Goal: Information Seeking & Learning: Learn about a topic

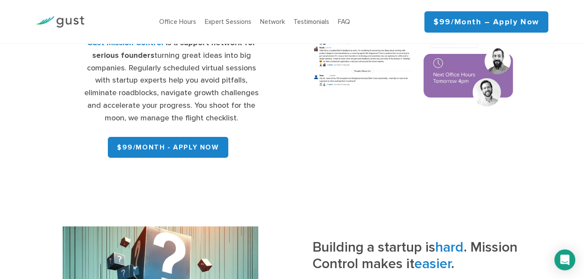
scroll to position [156, 0]
click at [346, 22] on link "FAQ" at bounding box center [344, 22] width 12 height 8
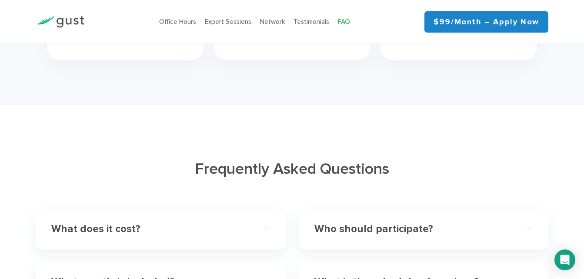
scroll to position [2412, 0]
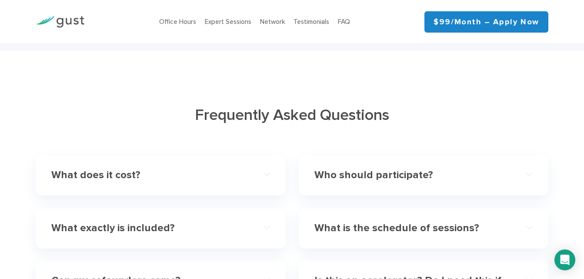
click at [106, 180] on h4 "What does it cost?" at bounding box center [149, 175] width 196 height 13
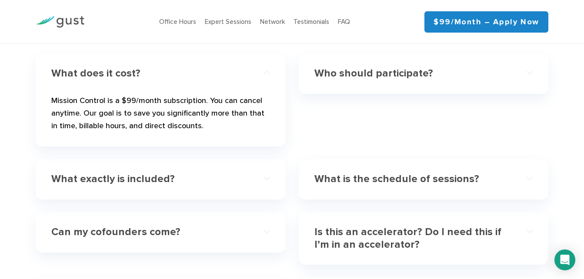
scroll to position [2518, 0]
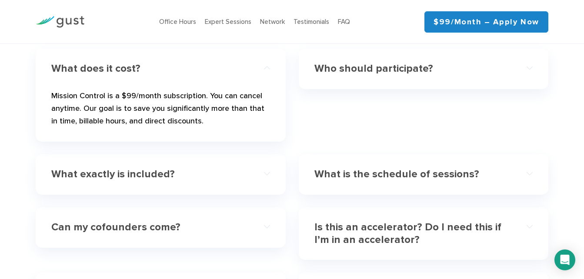
click at [137, 181] on h4 "What exactly is included?" at bounding box center [149, 174] width 196 height 13
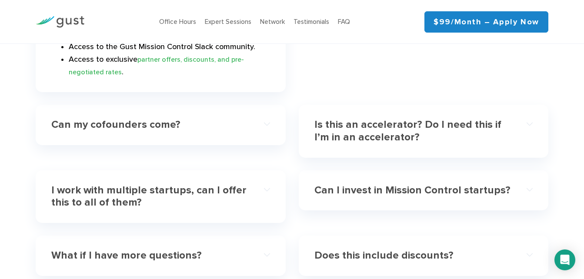
scroll to position [2721, 0]
click at [109, 118] on h4 "Can my cofounders come?" at bounding box center [149, 124] width 196 height 13
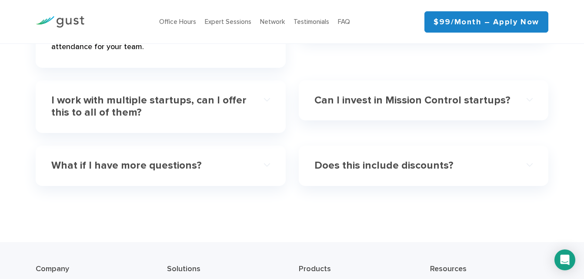
scroll to position [2686, 0]
click at [103, 165] on h4 "What if I have more questions?" at bounding box center [149, 165] width 196 height 13
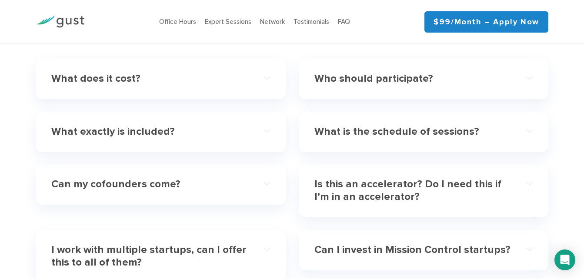
scroll to position [2508, 0]
click at [381, 81] on h4 "Who should participate?" at bounding box center [412, 79] width 196 height 13
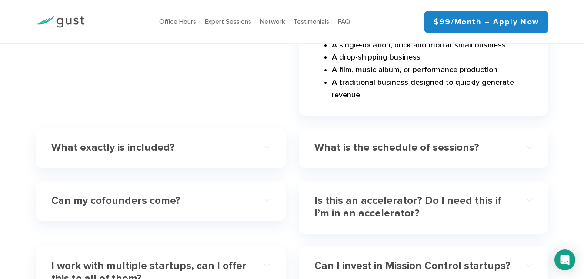
scroll to position [2736, 0]
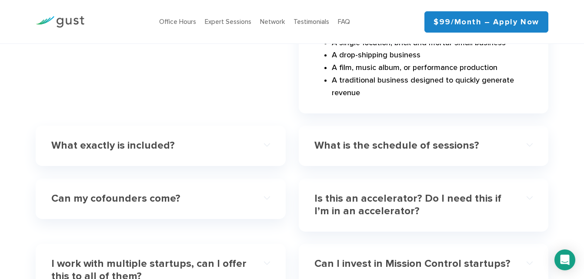
click at [347, 139] on h4 "What is the schedule of sessions?" at bounding box center [412, 145] width 196 height 13
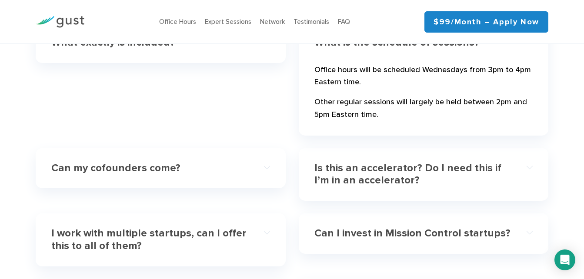
scroll to position [2599, 0]
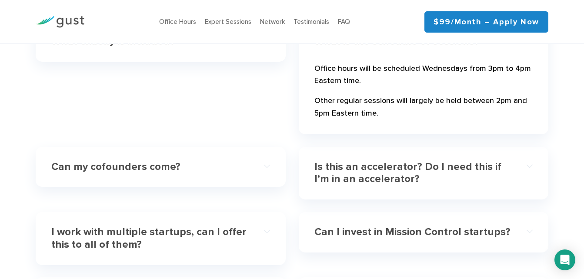
click at [346, 175] on h4 "Is this an accelerator? Do I need this if I’m in an accelerator?" at bounding box center [412, 173] width 196 height 25
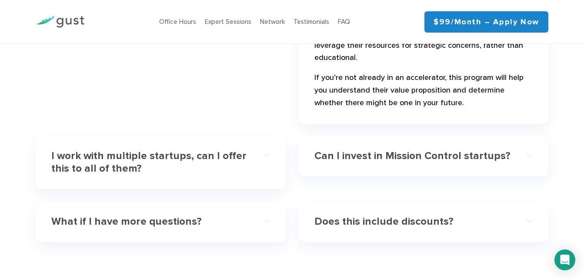
scroll to position [2852, 0]
click at [339, 215] on h4 "Does this include discounts?" at bounding box center [412, 221] width 196 height 13
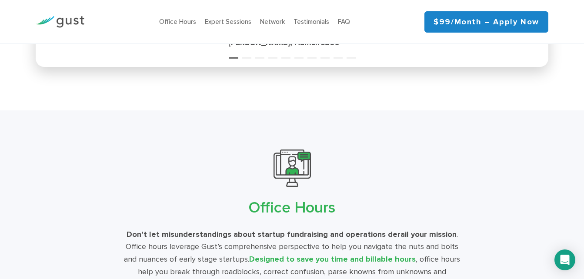
scroll to position [1353, 0]
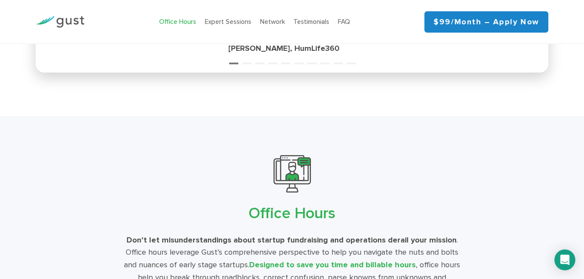
click at [173, 23] on link "Office Hours" at bounding box center [177, 22] width 37 height 8
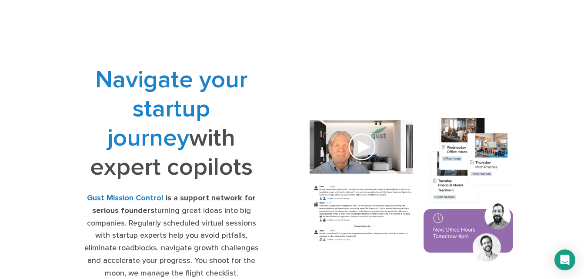
scroll to position [115, 0]
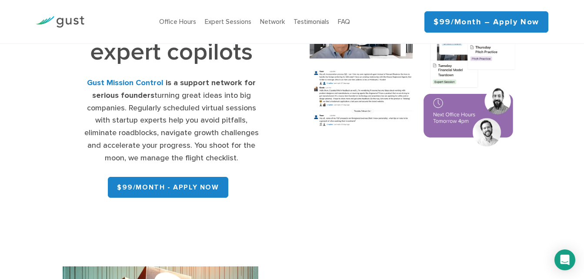
click at [494, 20] on link "$99/month – Apply Now" at bounding box center [486, 21] width 124 height 21
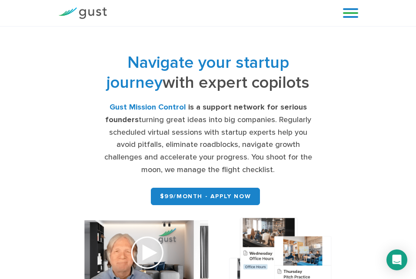
click at [345, 14] on link at bounding box center [350, 13] width 15 height 13
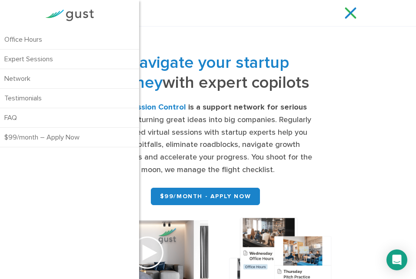
click at [345, 14] on link at bounding box center [350, 13] width 15 height 13
